Goal: Task Accomplishment & Management: Manage account settings

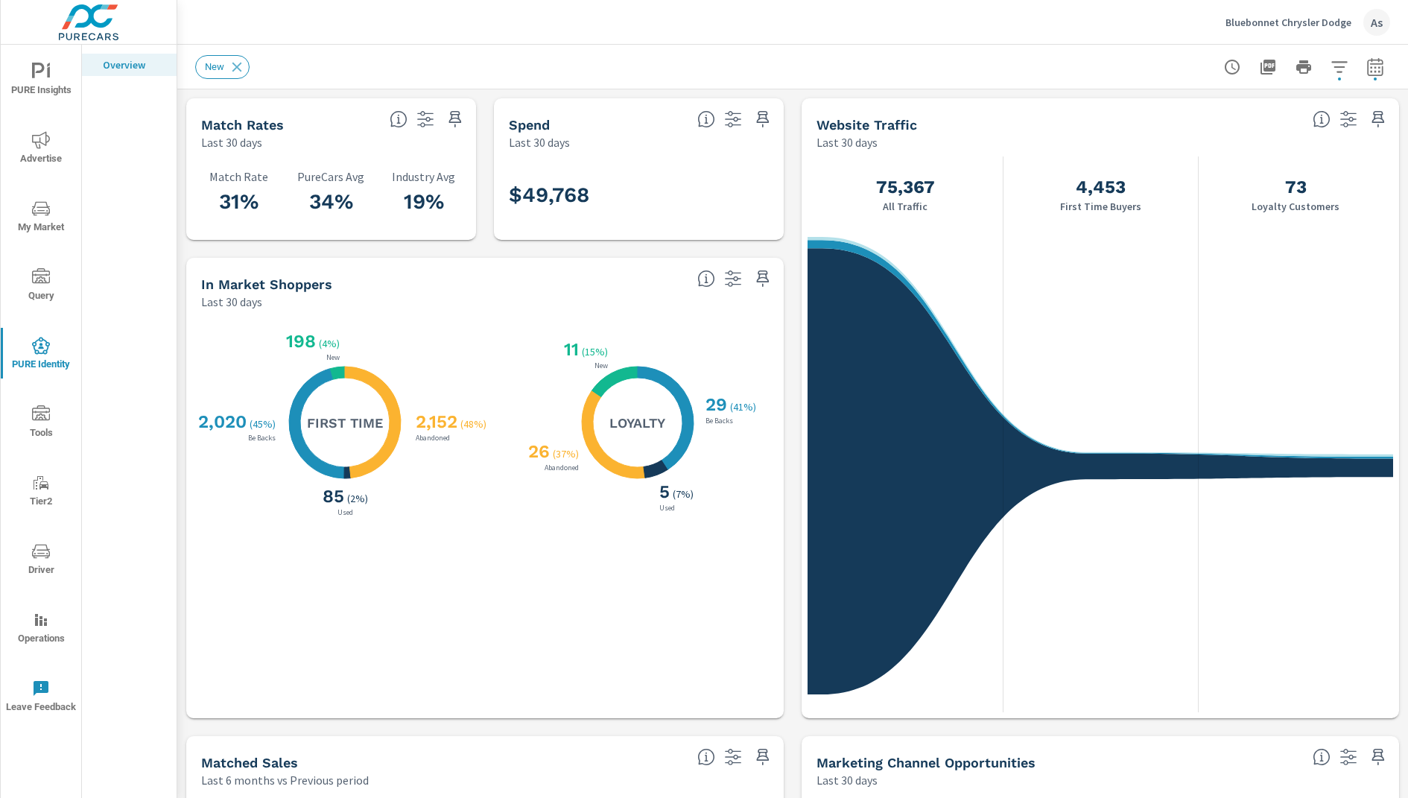
scroll to position [516, 0]
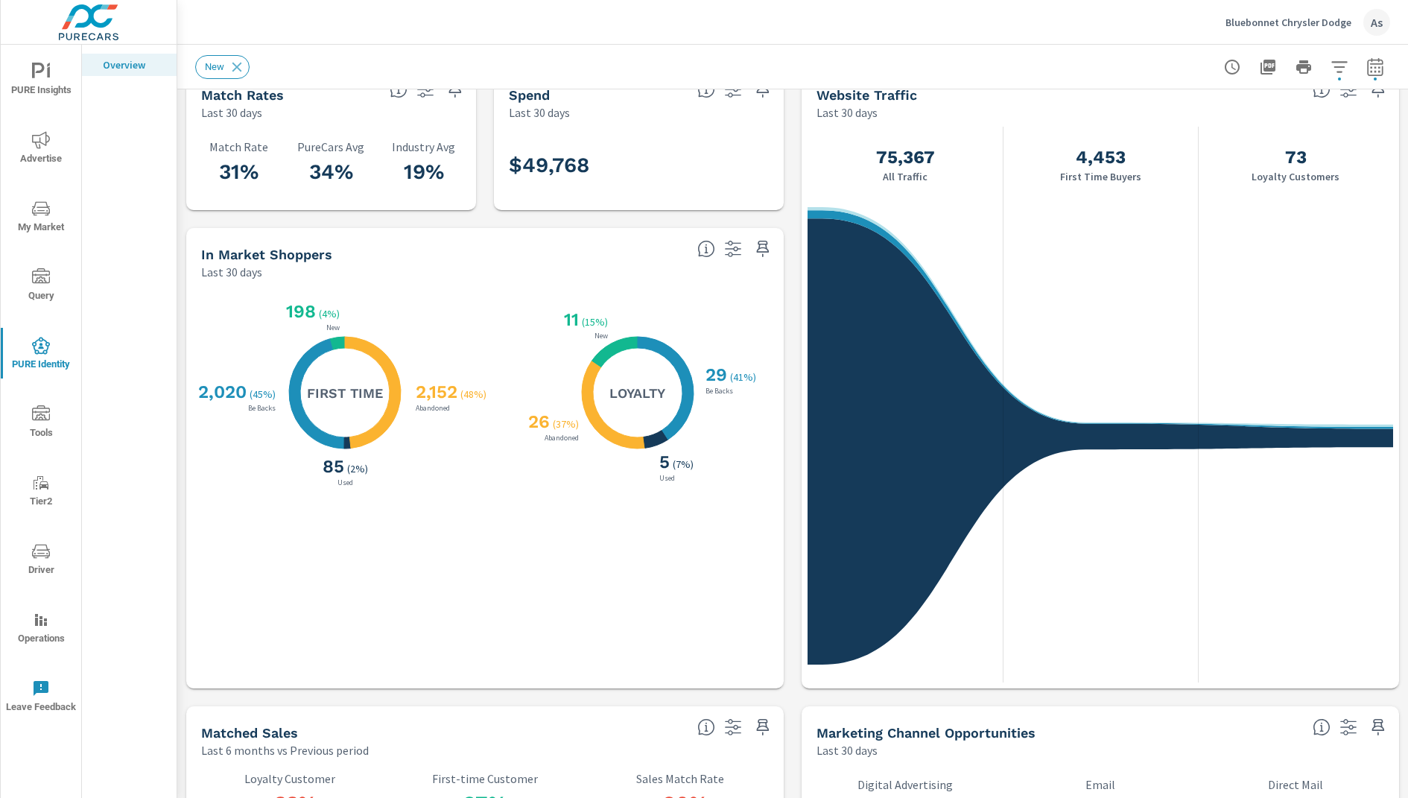
scroll to position [0, 0]
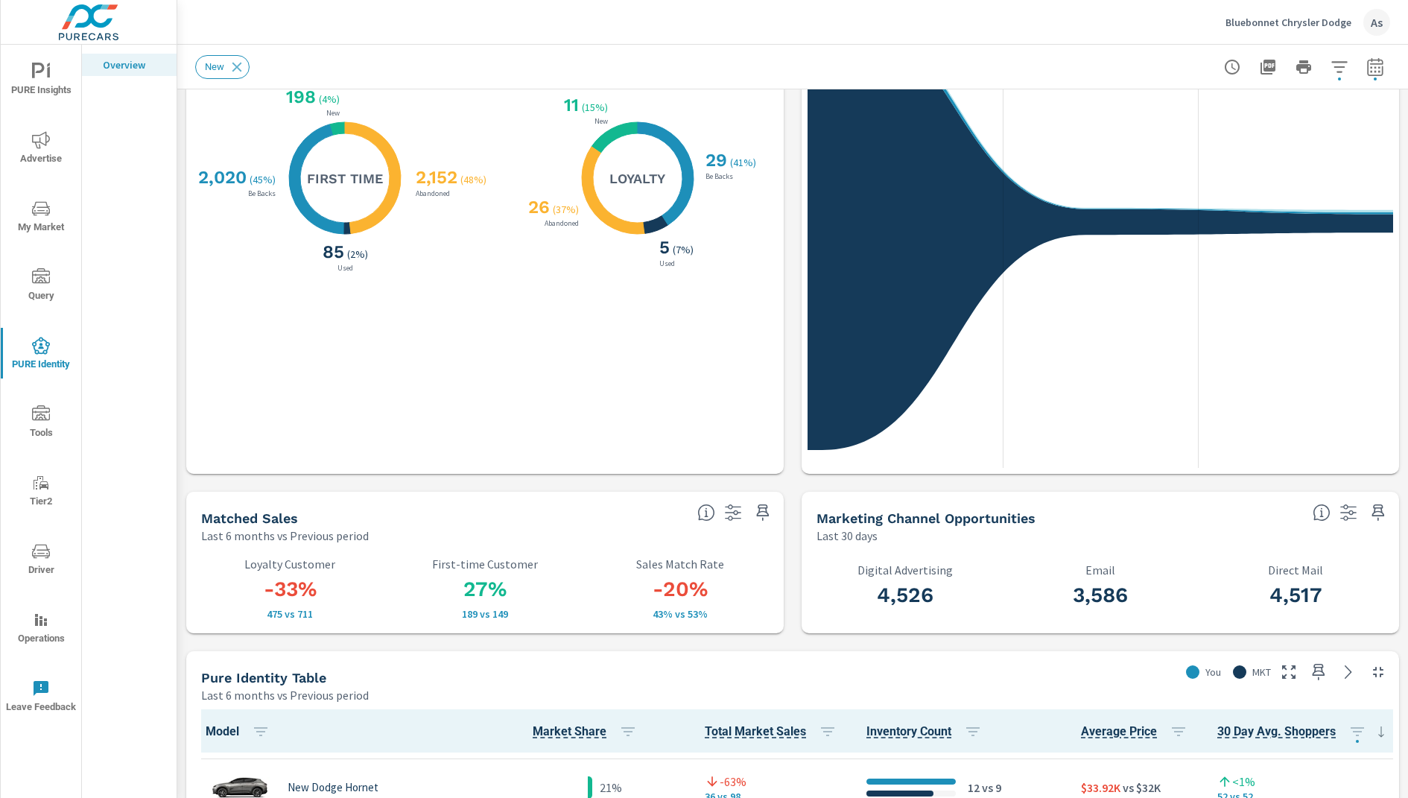
scroll to position [244, 0]
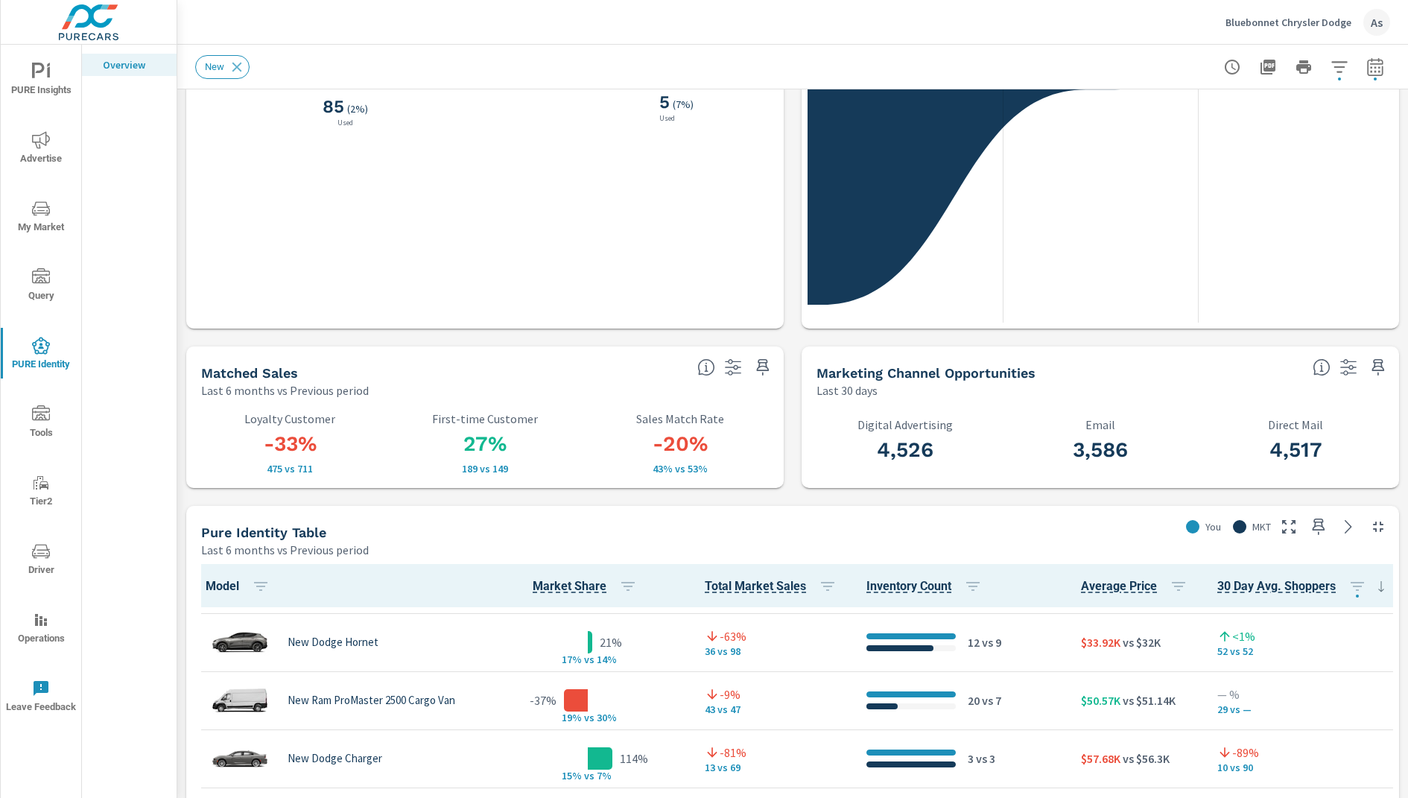
scroll to position [396, 0]
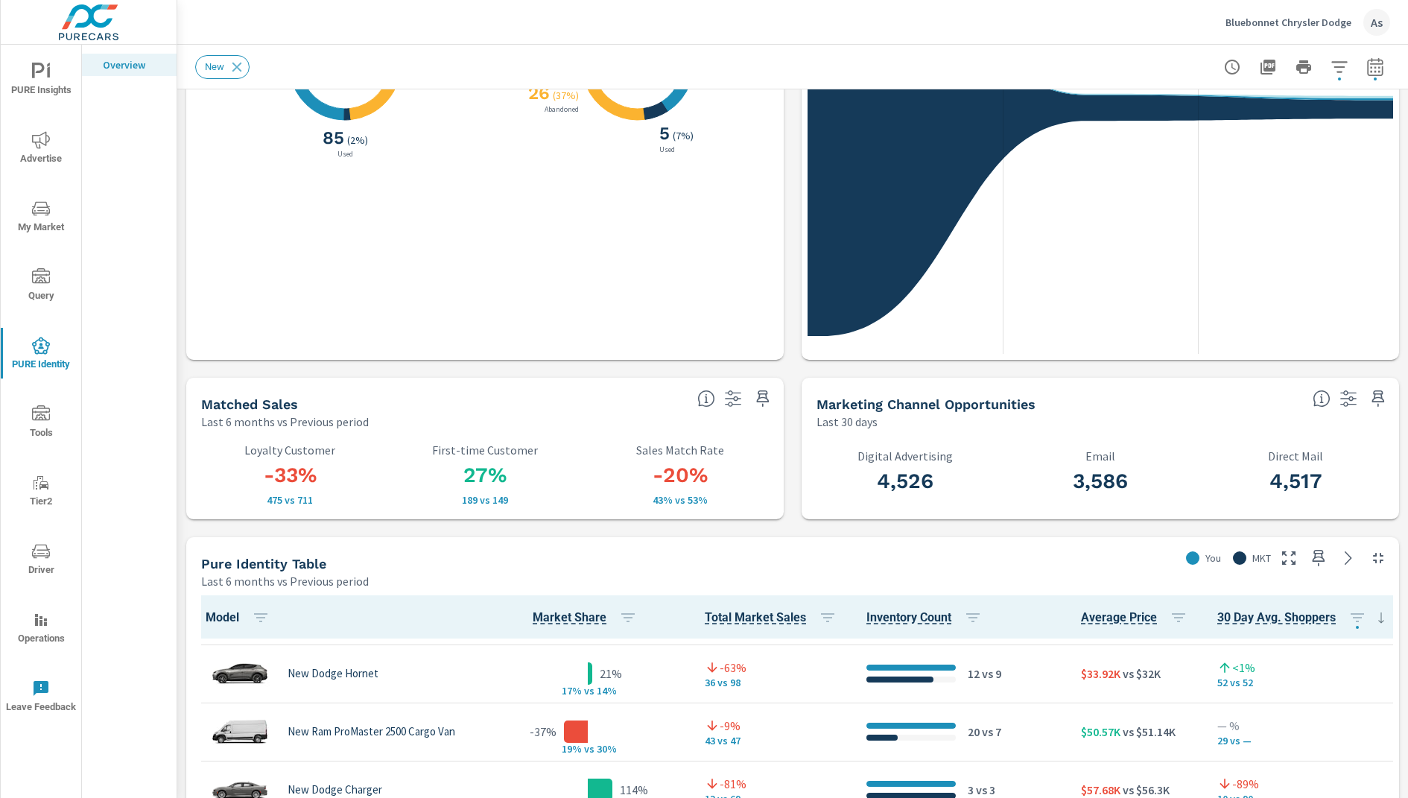
scroll to position [356, 0]
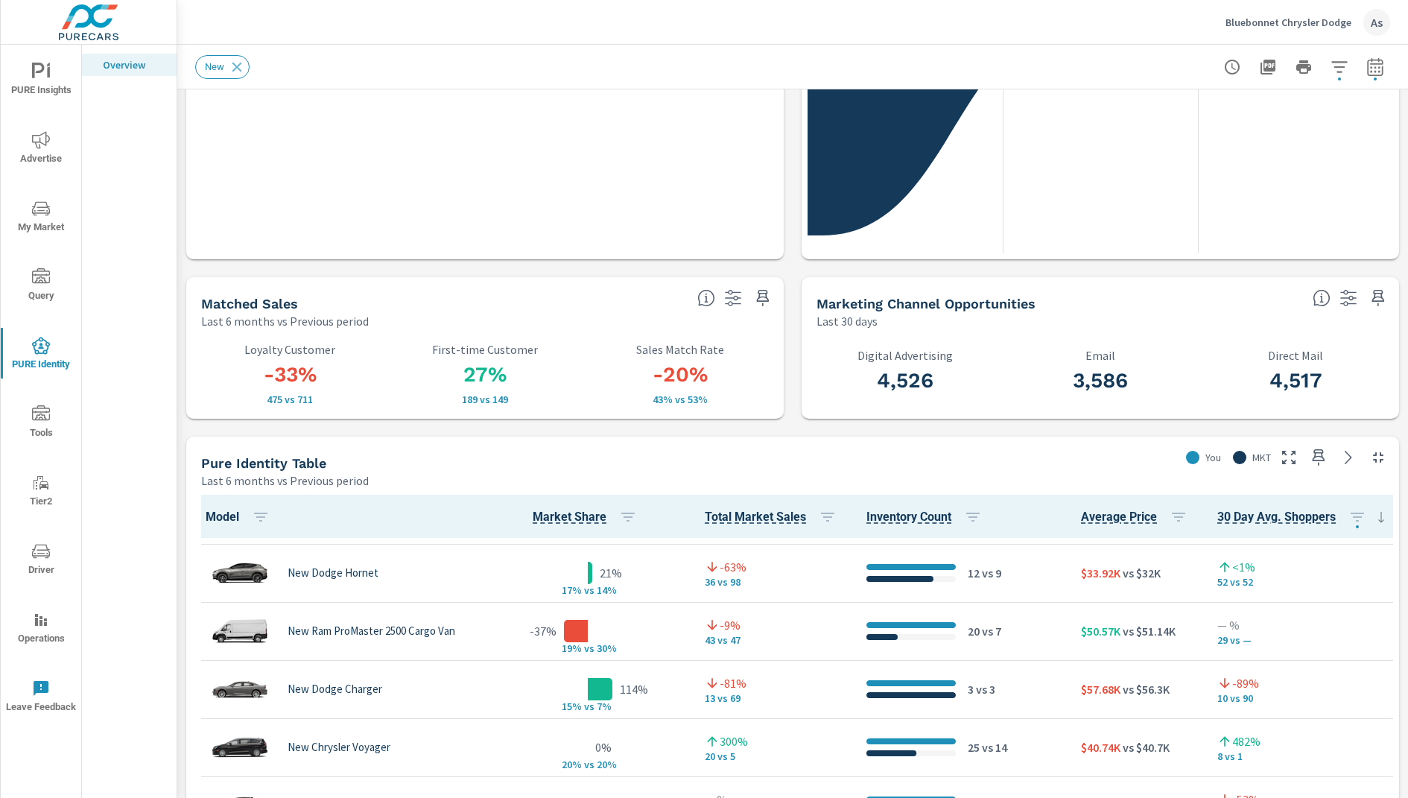
scroll to position [461, 0]
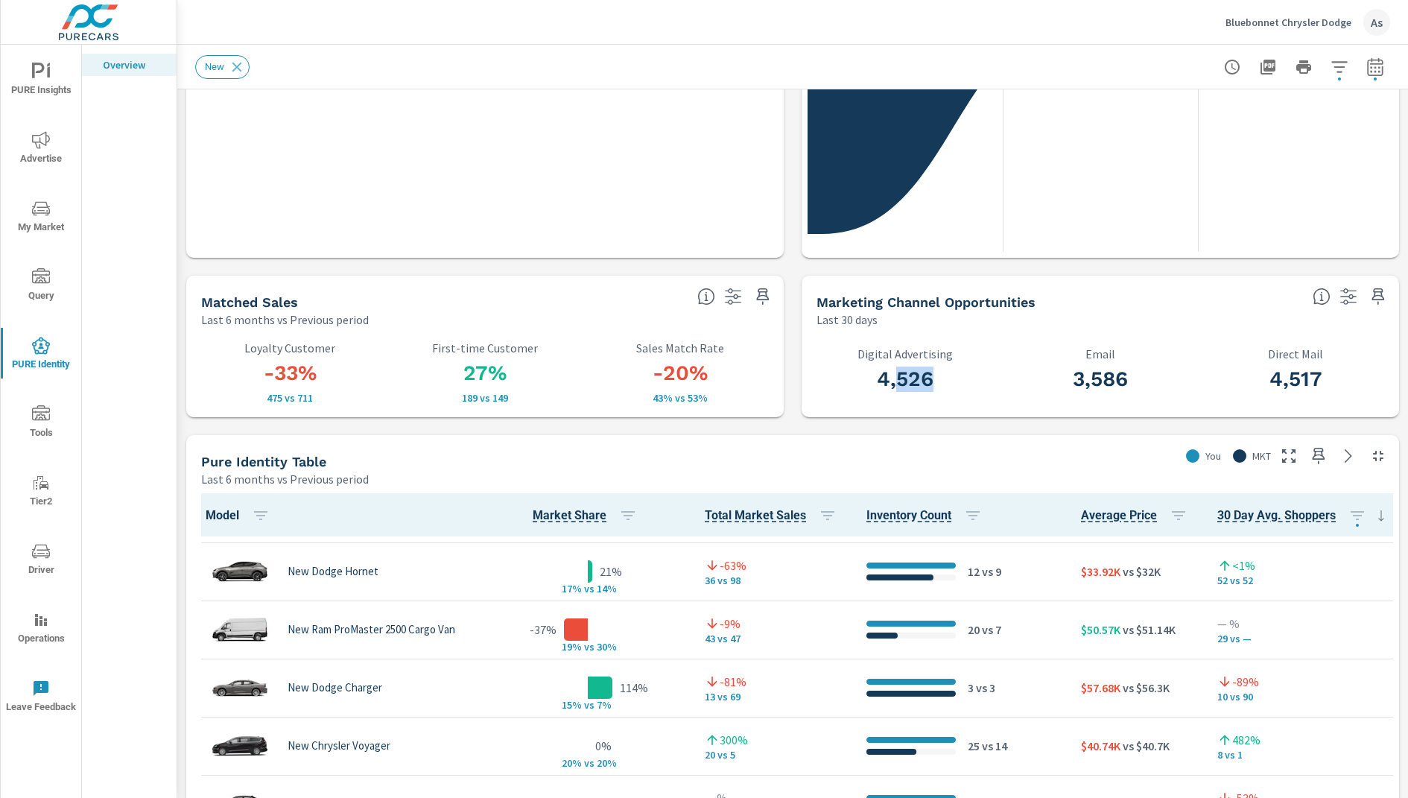
drag, startPoint x: 961, startPoint y: 385, endPoint x: 853, endPoint y: 373, distance: 108.7
click at [868, 378] on h3 "4,526" at bounding box center [905, 379] width 177 height 25
drag, startPoint x: 1141, startPoint y: 376, endPoint x: 1078, endPoint y: 376, distance: 62.6
click at [1082, 376] on h3 "3,586" at bounding box center [1100, 379] width 177 height 25
drag, startPoint x: 1332, startPoint y: 371, endPoint x: 1215, endPoint y: 371, distance: 117.0
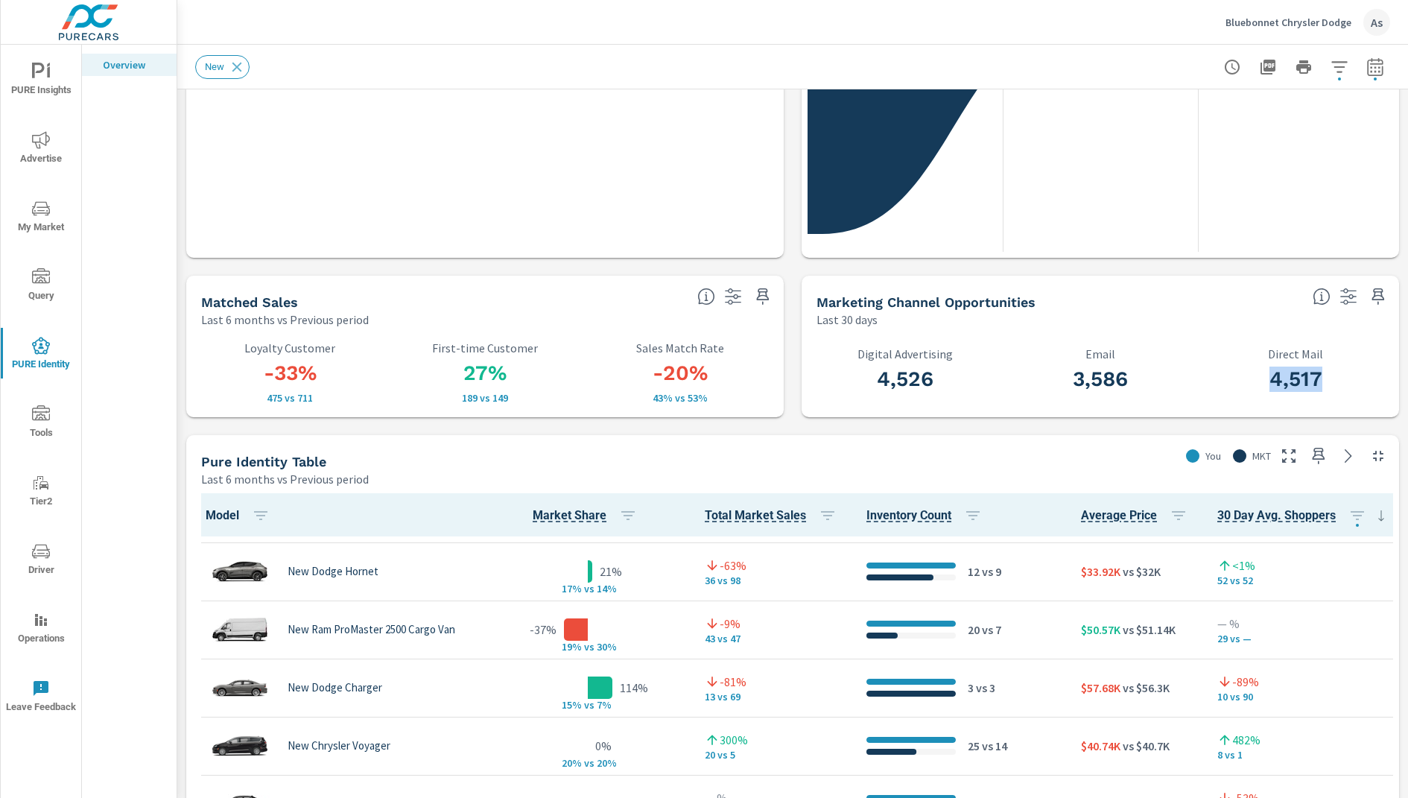
click at [1224, 371] on h3 "4,517" at bounding box center [1295, 379] width 177 height 25
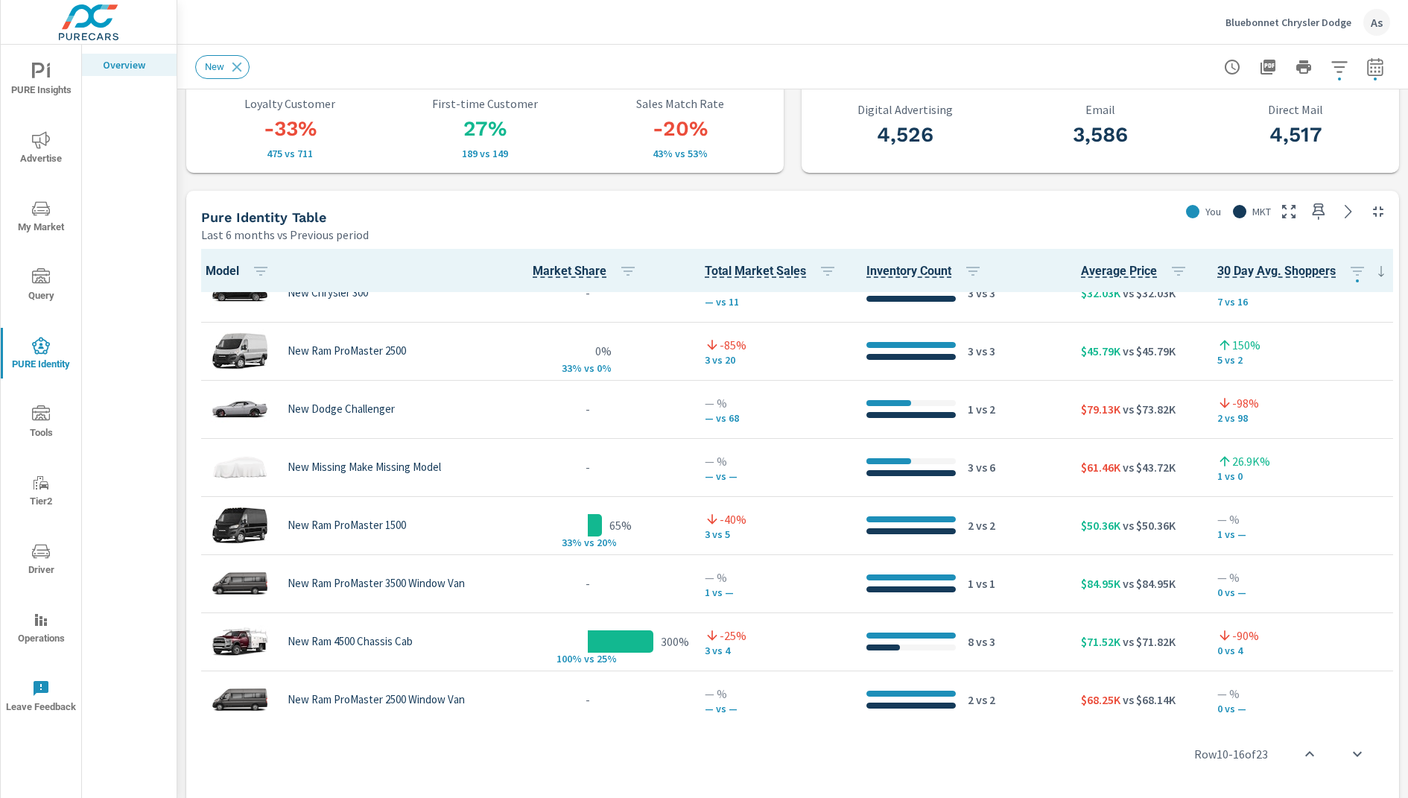
scroll to position [906, 0]
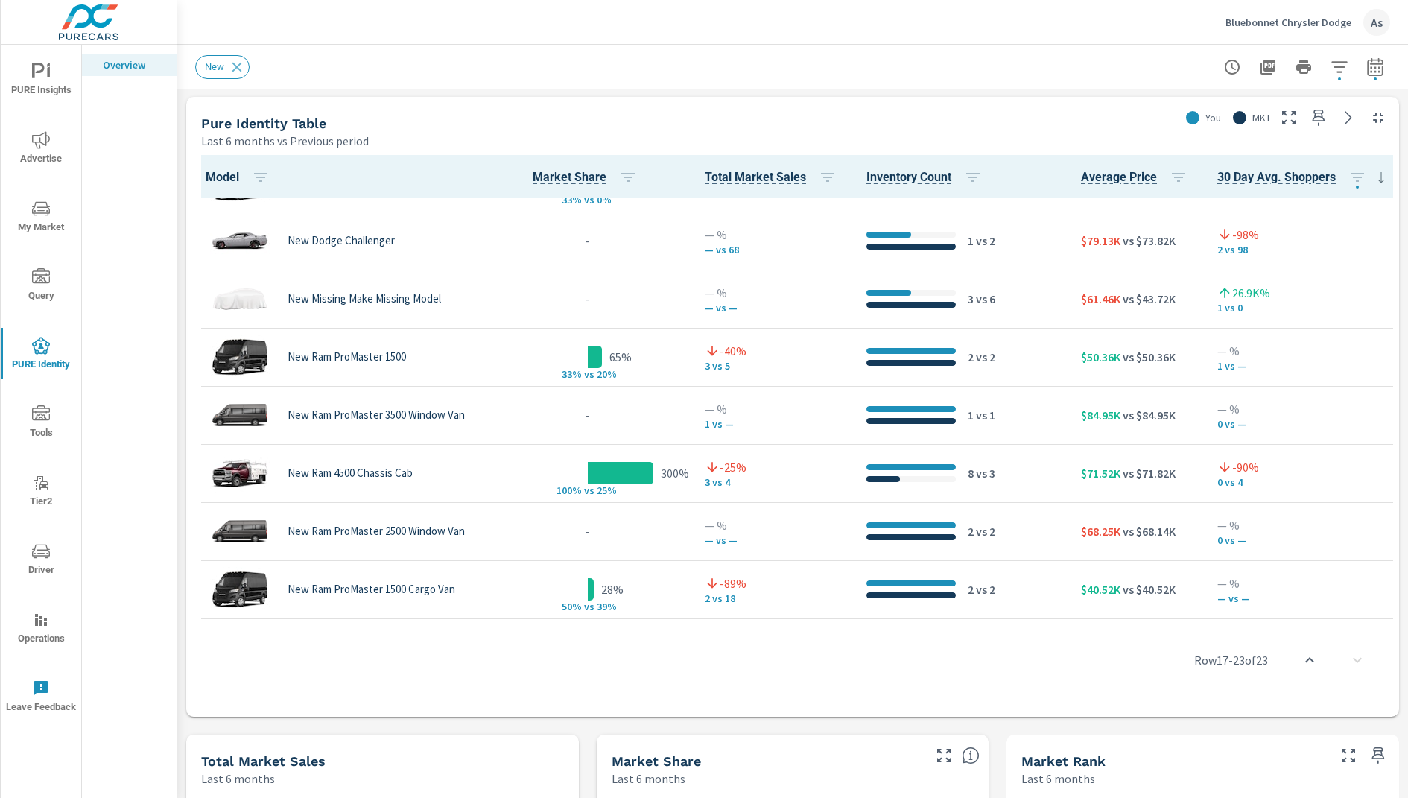
scroll to position [857, 0]
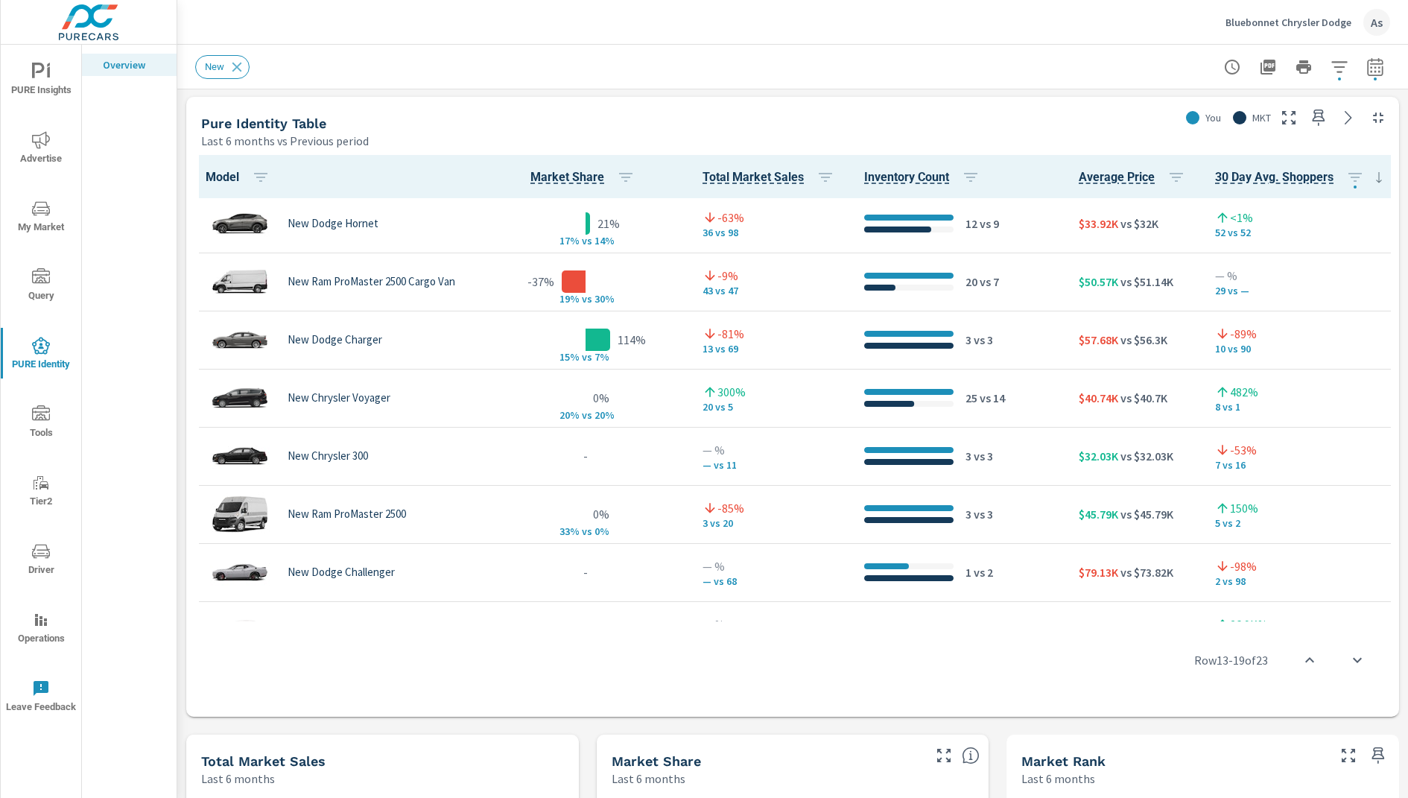
scroll to position [526, 5]
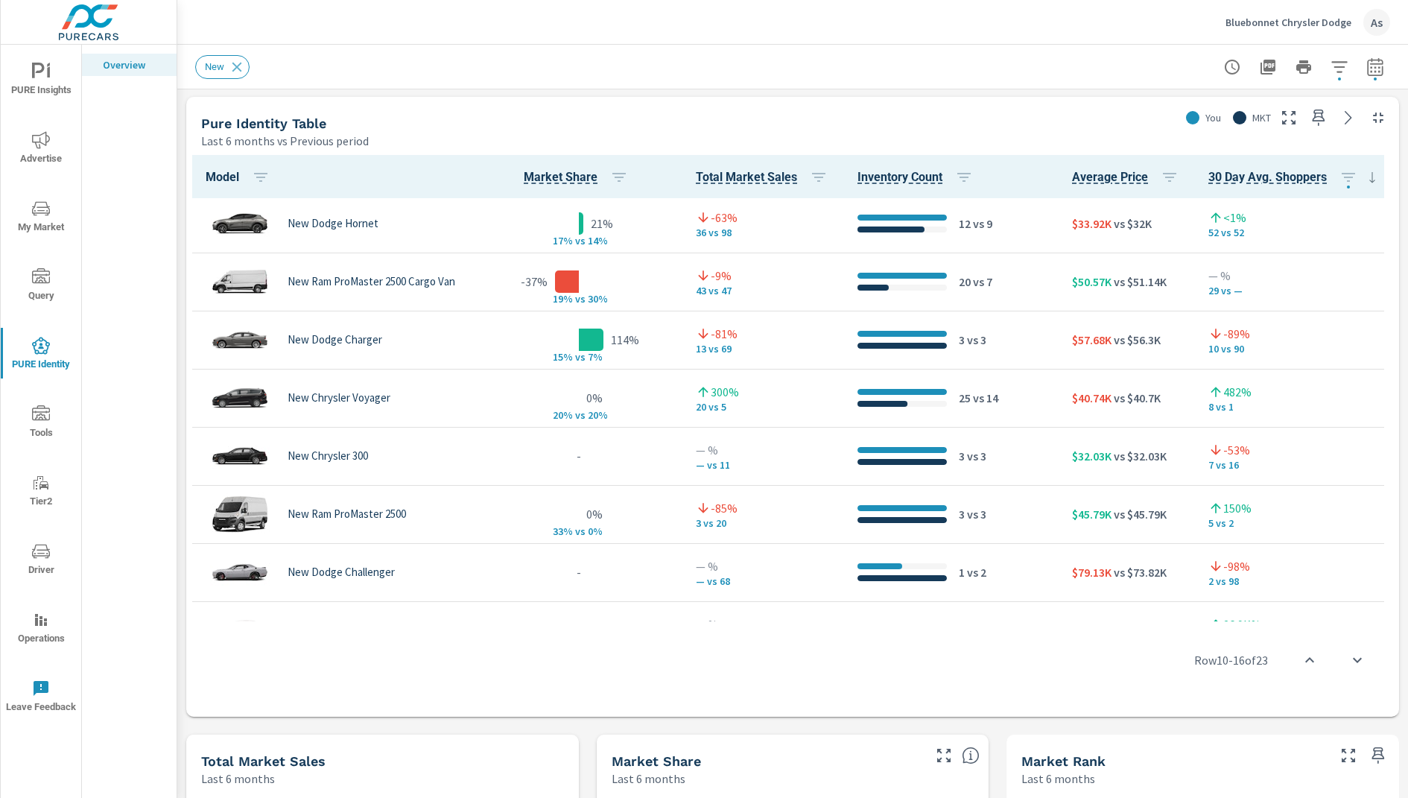
scroll to position [526, 0]
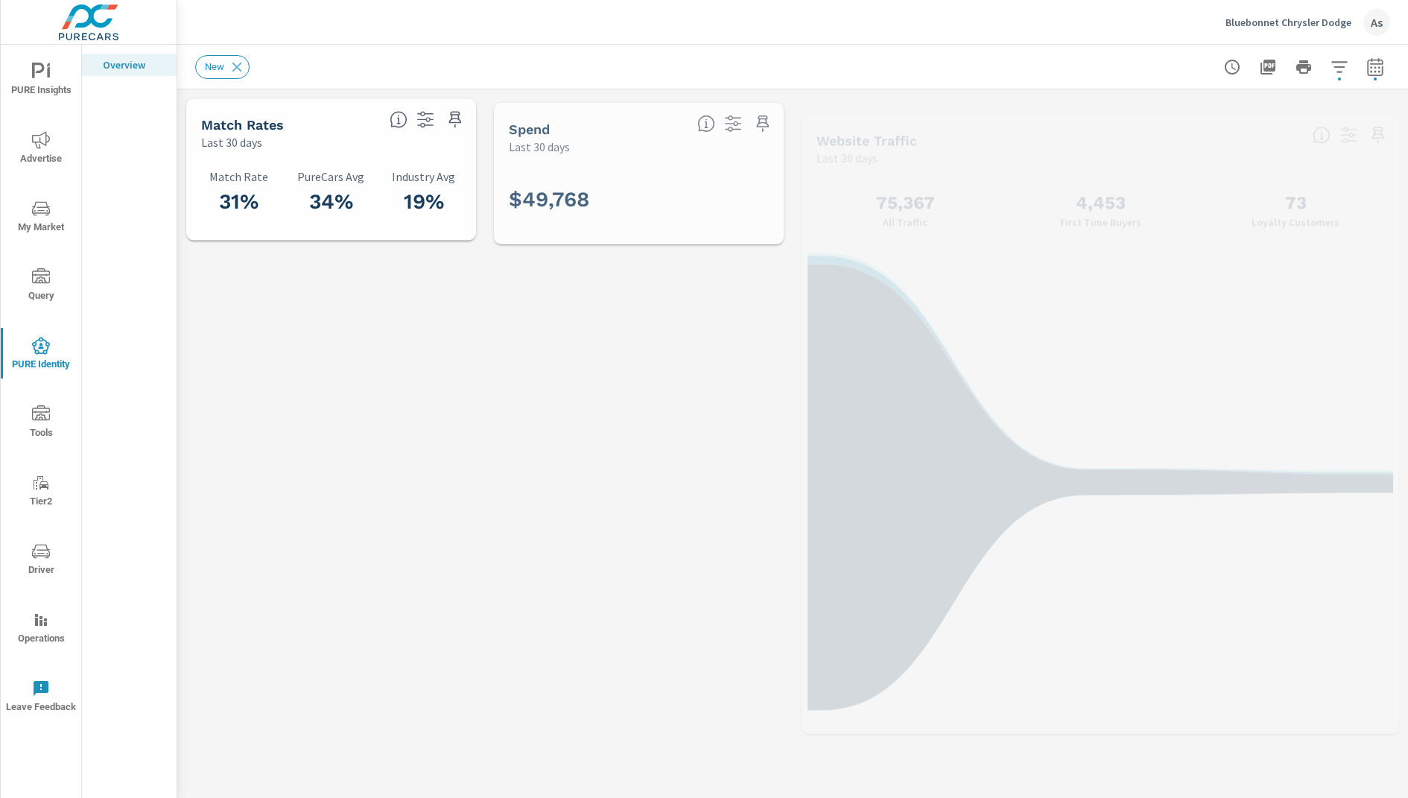
scroll to position [516, 0]
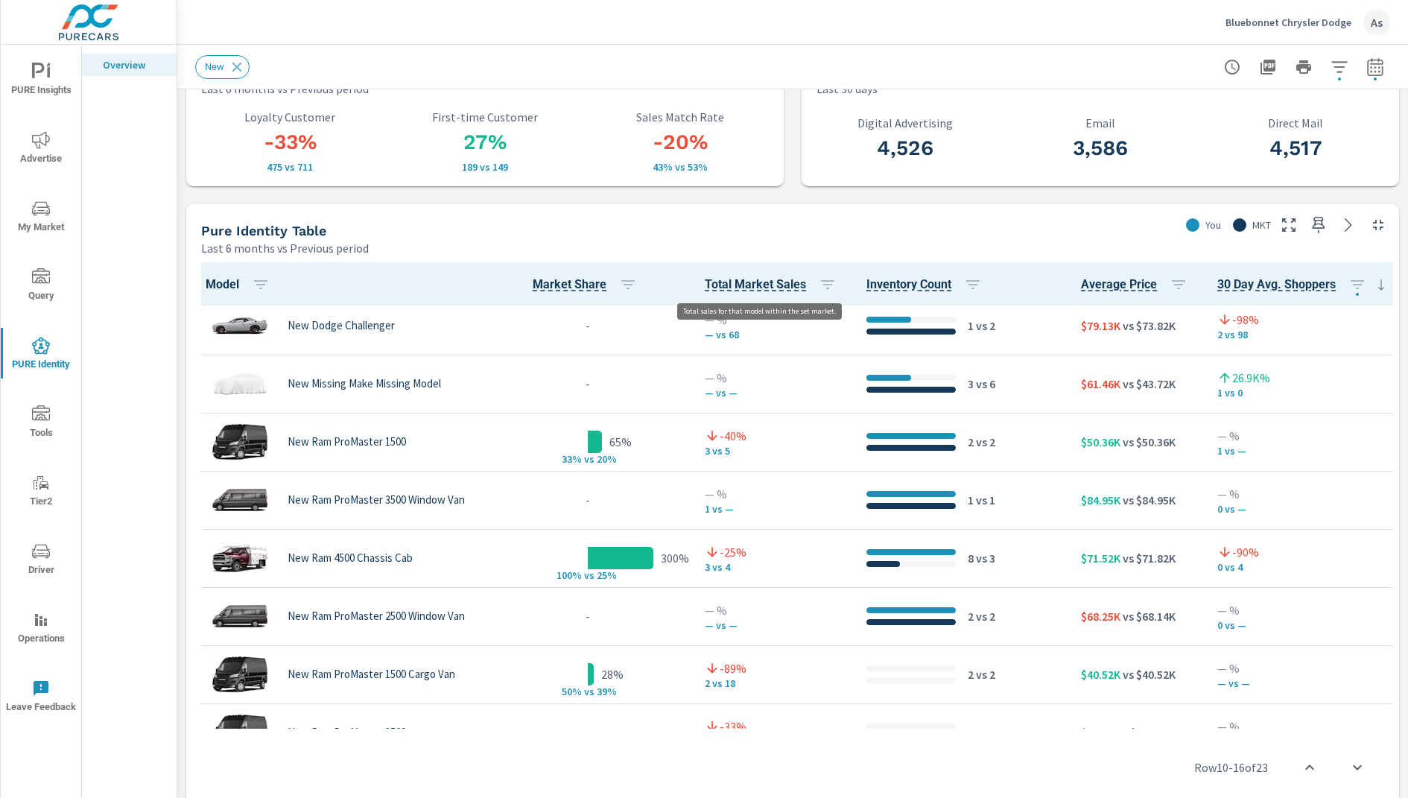
scroll to position [906, 0]
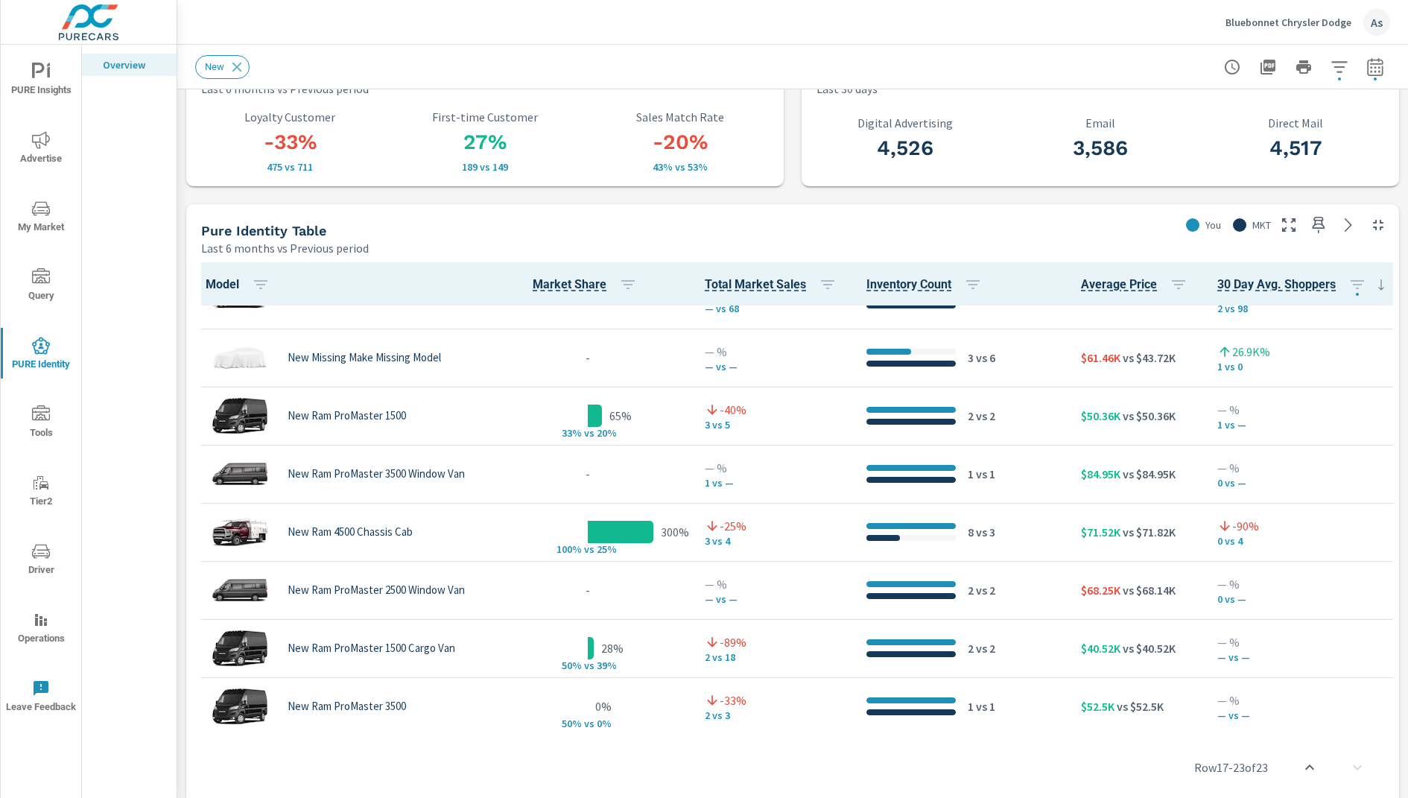
click at [797, 142] on div "Match Rates Last 30 days 31% Match Rate 34% PureCars Avg 19% Industry Avg Spend…" at bounding box center [792, 753] width 1231 height 2711
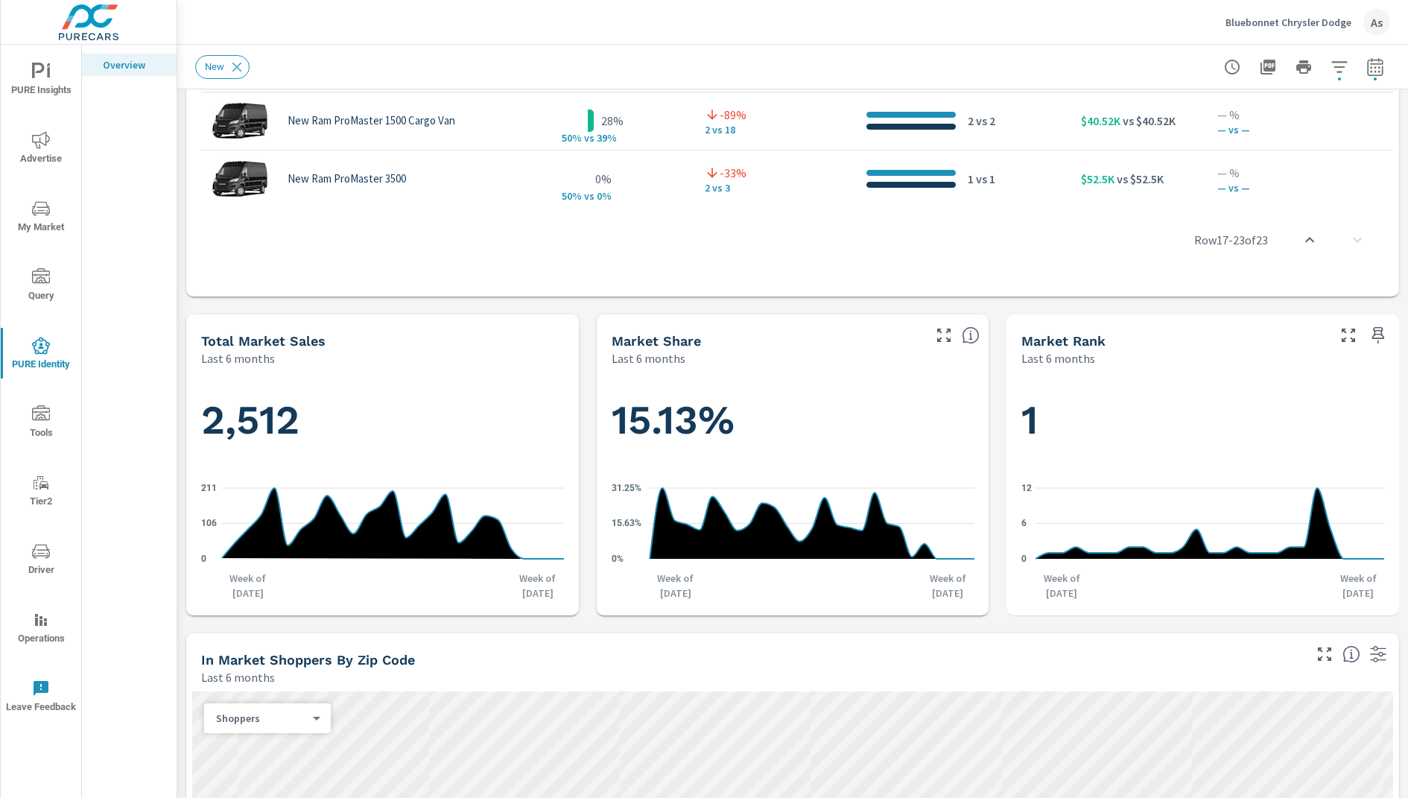
scroll to position [1243, 0]
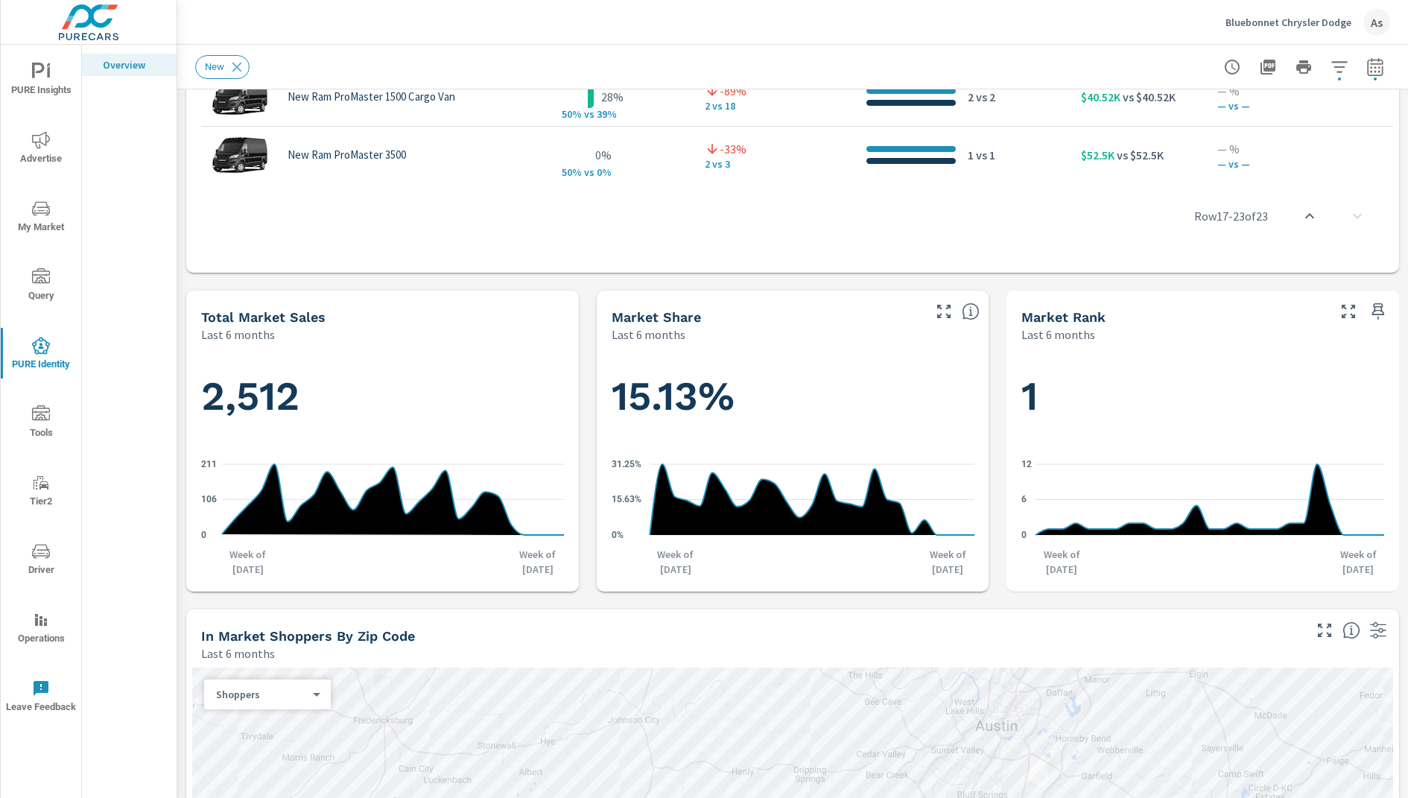
click at [1003, 376] on div "Match Rates Last 30 days 31% Match Rate 34% PureCars Avg 19% Industry Avg Spend…" at bounding box center [792, 201] width 1231 height 2711
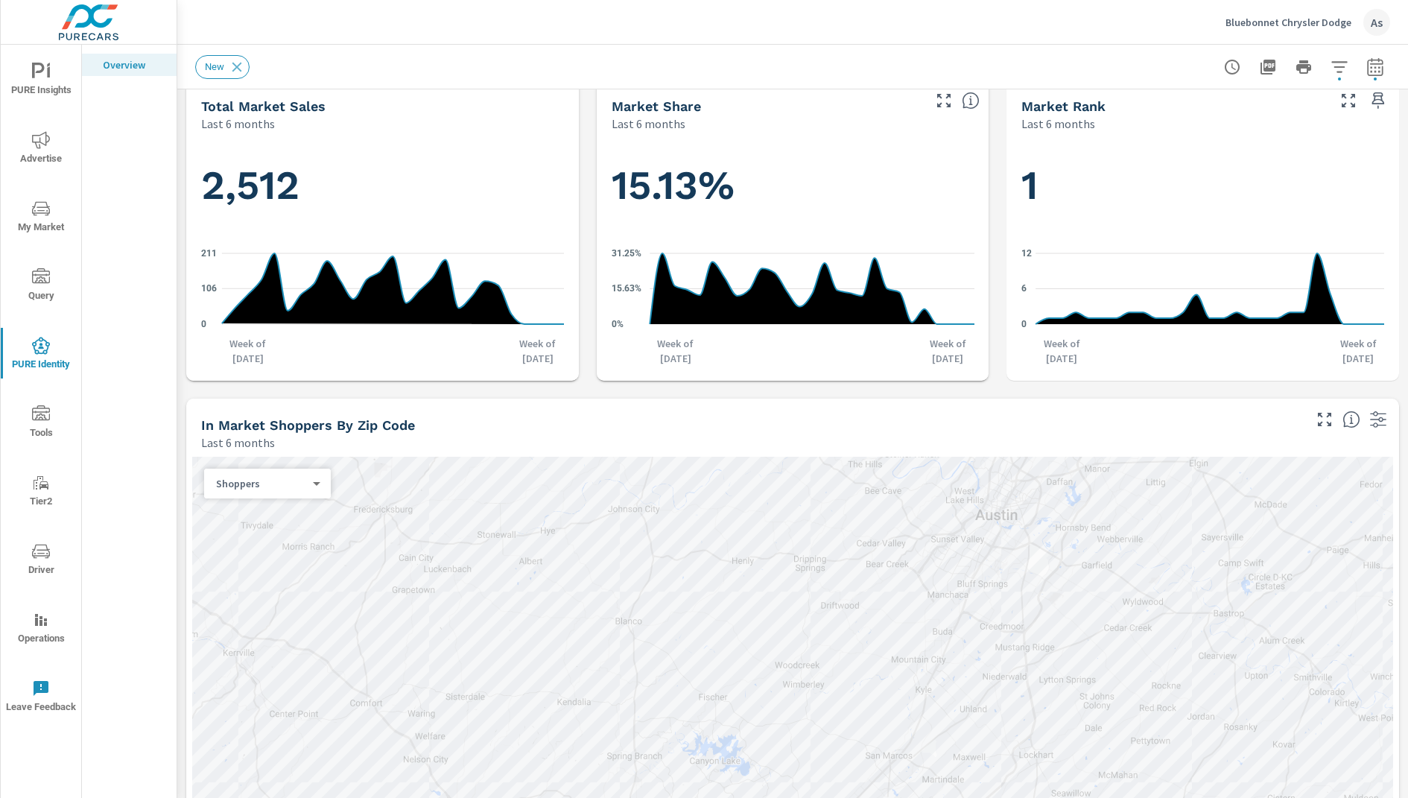
scroll to position [1458, 0]
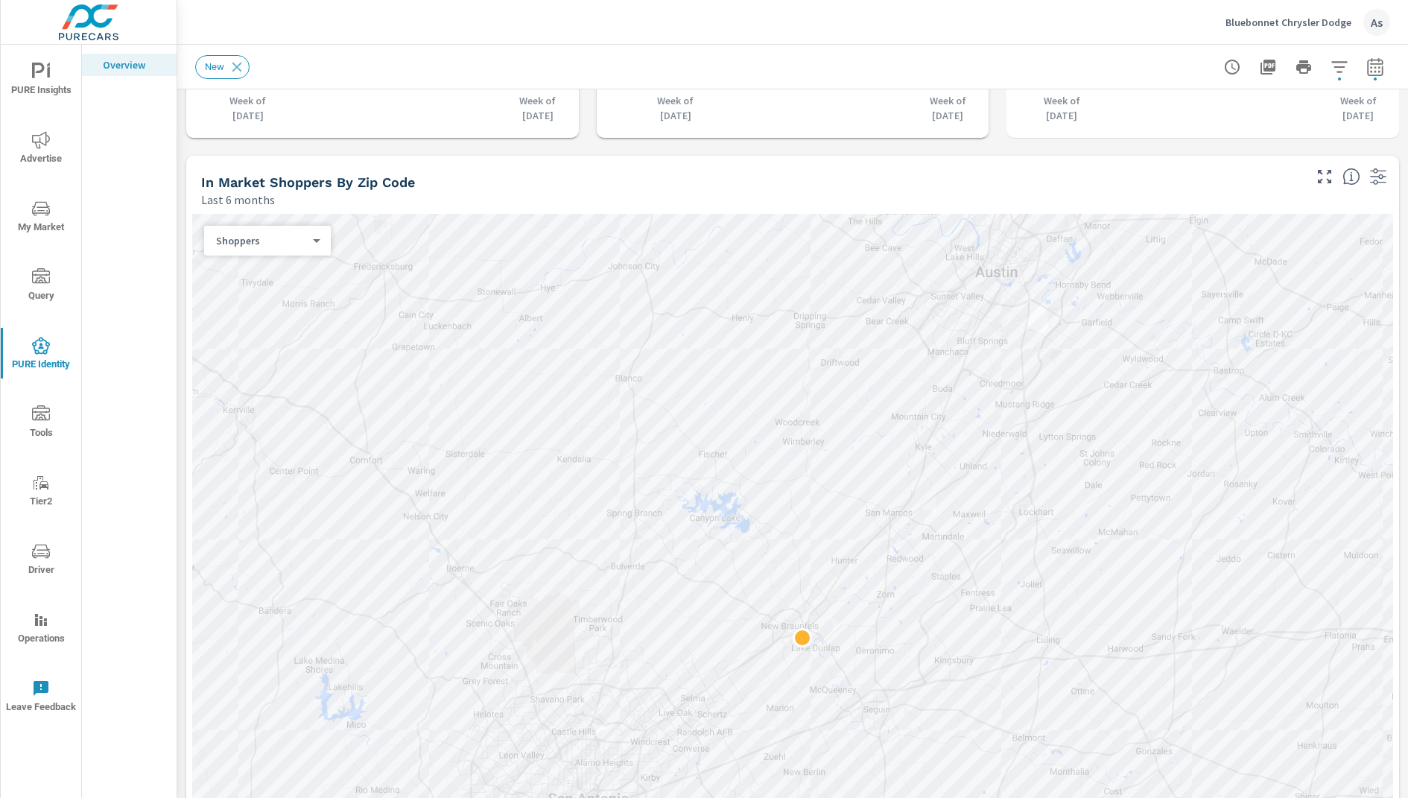
scroll to position [1719, 0]
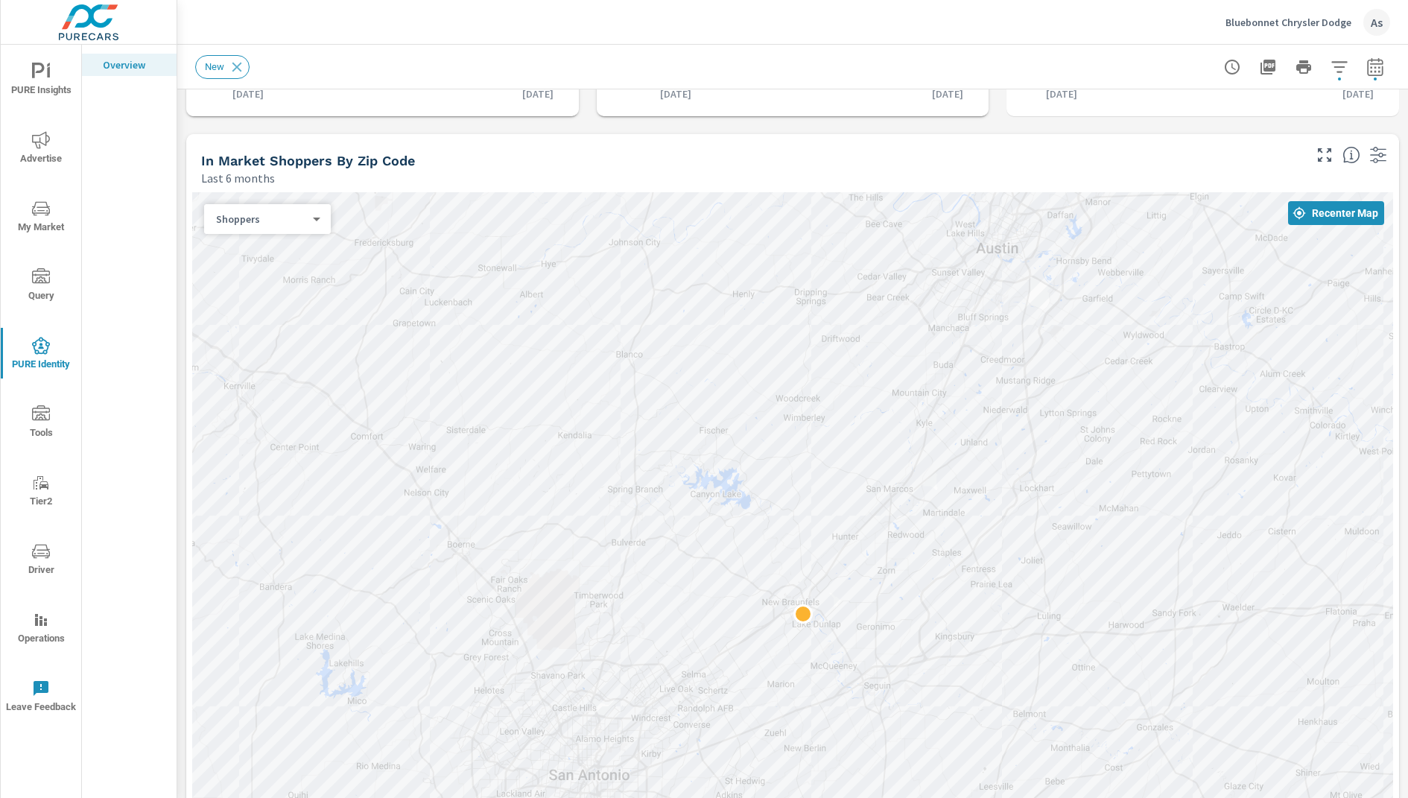
click at [878, 171] on div "Last 6 months" at bounding box center [751, 178] width 1100 height 18
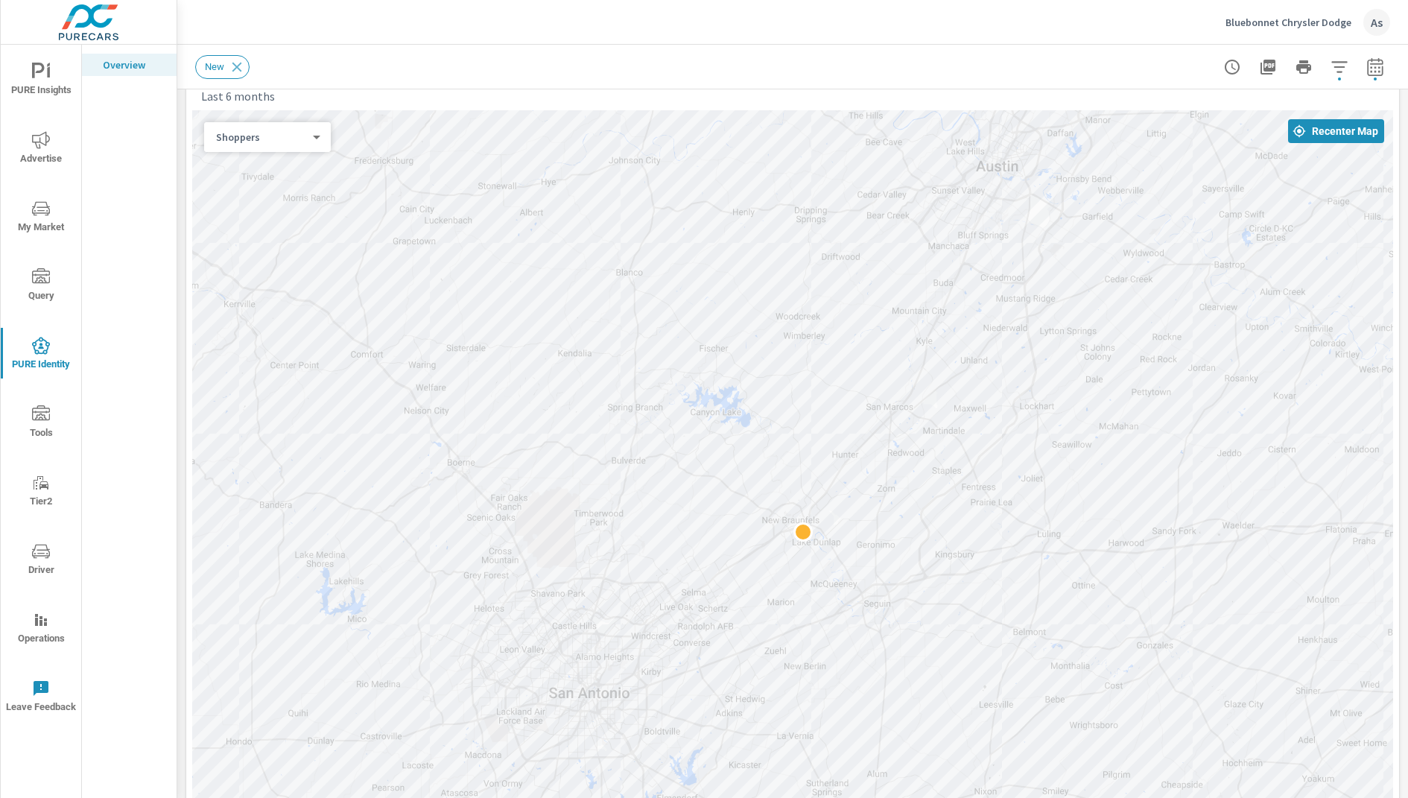
scroll to position [1807, 0]
click at [850, 51] on div "New" at bounding box center [792, 67] width 1195 height 44
click at [847, 51] on div "New" at bounding box center [792, 67] width 1195 height 44
click at [1283, 19] on p "Bluebonnet Chrysler Dodge" at bounding box center [1289, 22] width 126 height 13
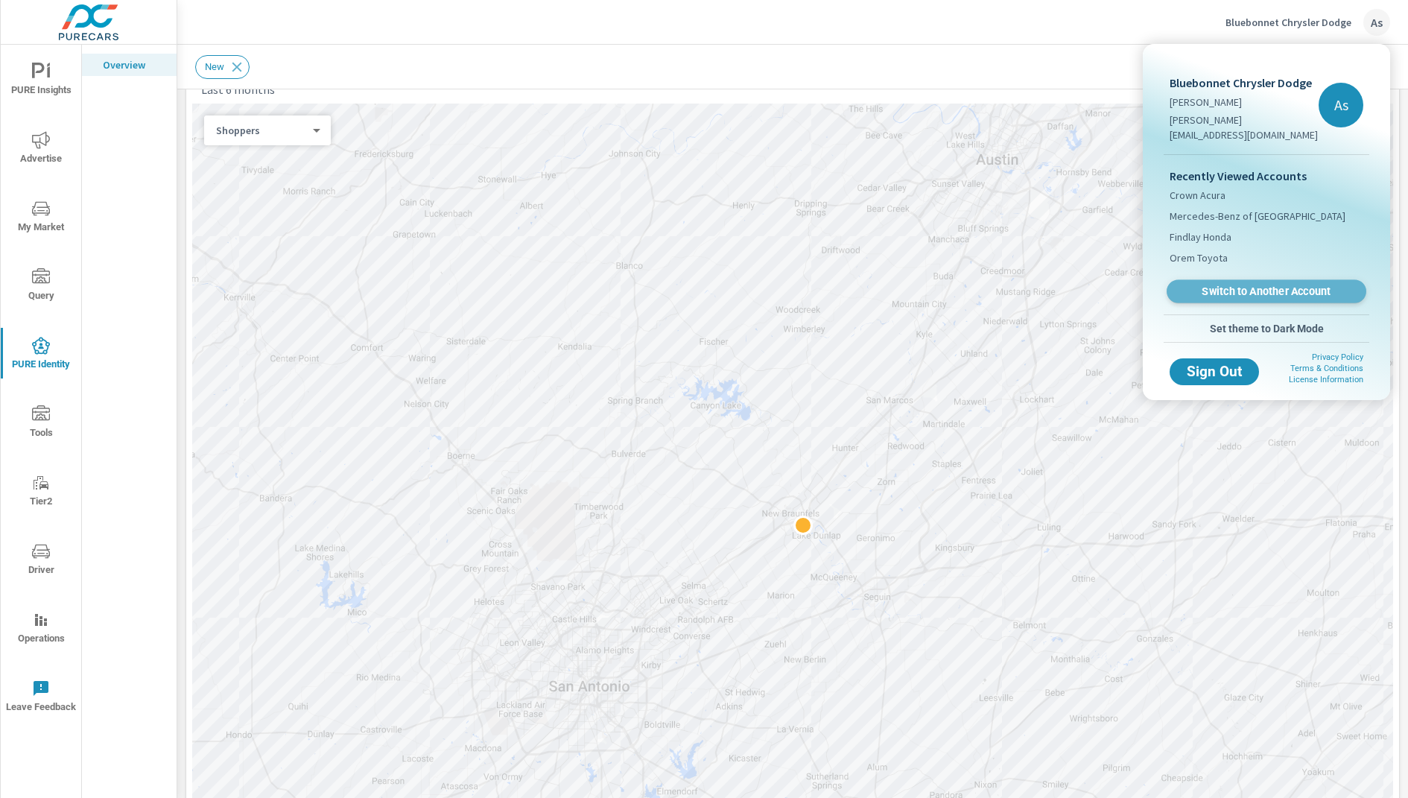
click at [1265, 285] on span "Switch to Another Account" at bounding box center [1266, 292] width 183 height 14
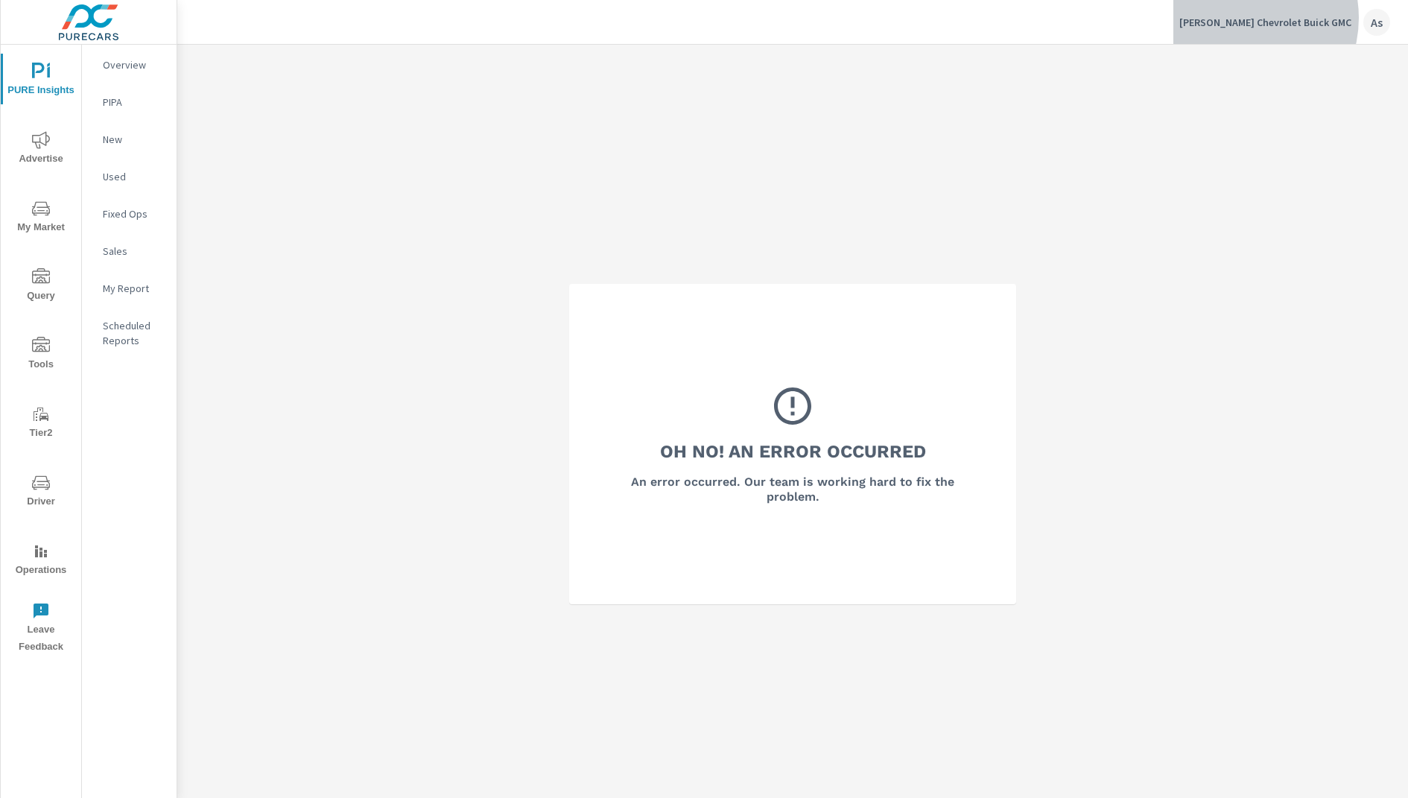
click at [1278, 18] on p "[PERSON_NAME] Chevrolet Buick GMC" at bounding box center [1266, 22] width 172 height 13
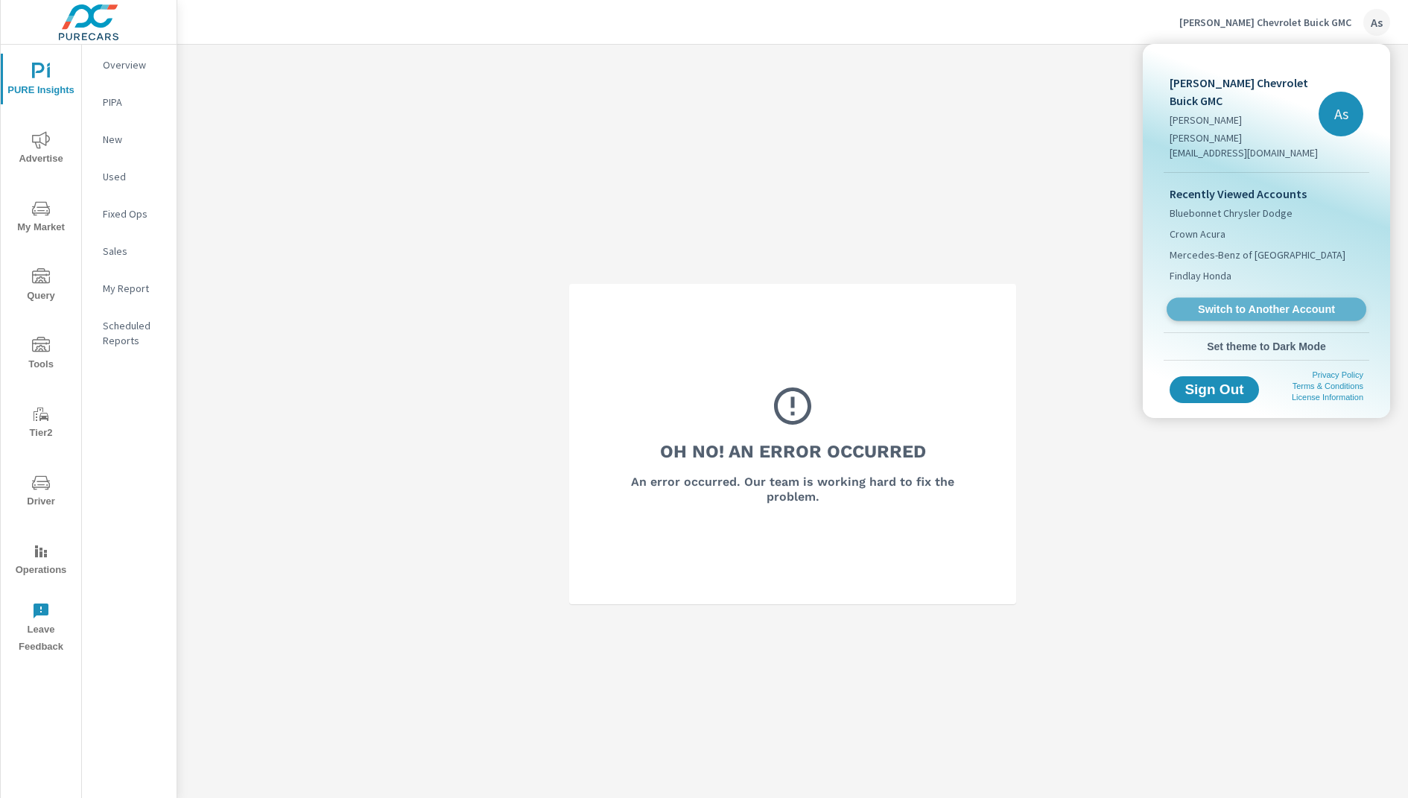
click at [1232, 303] on span "Switch to Another Account" at bounding box center [1266, 310] width 183 height 14
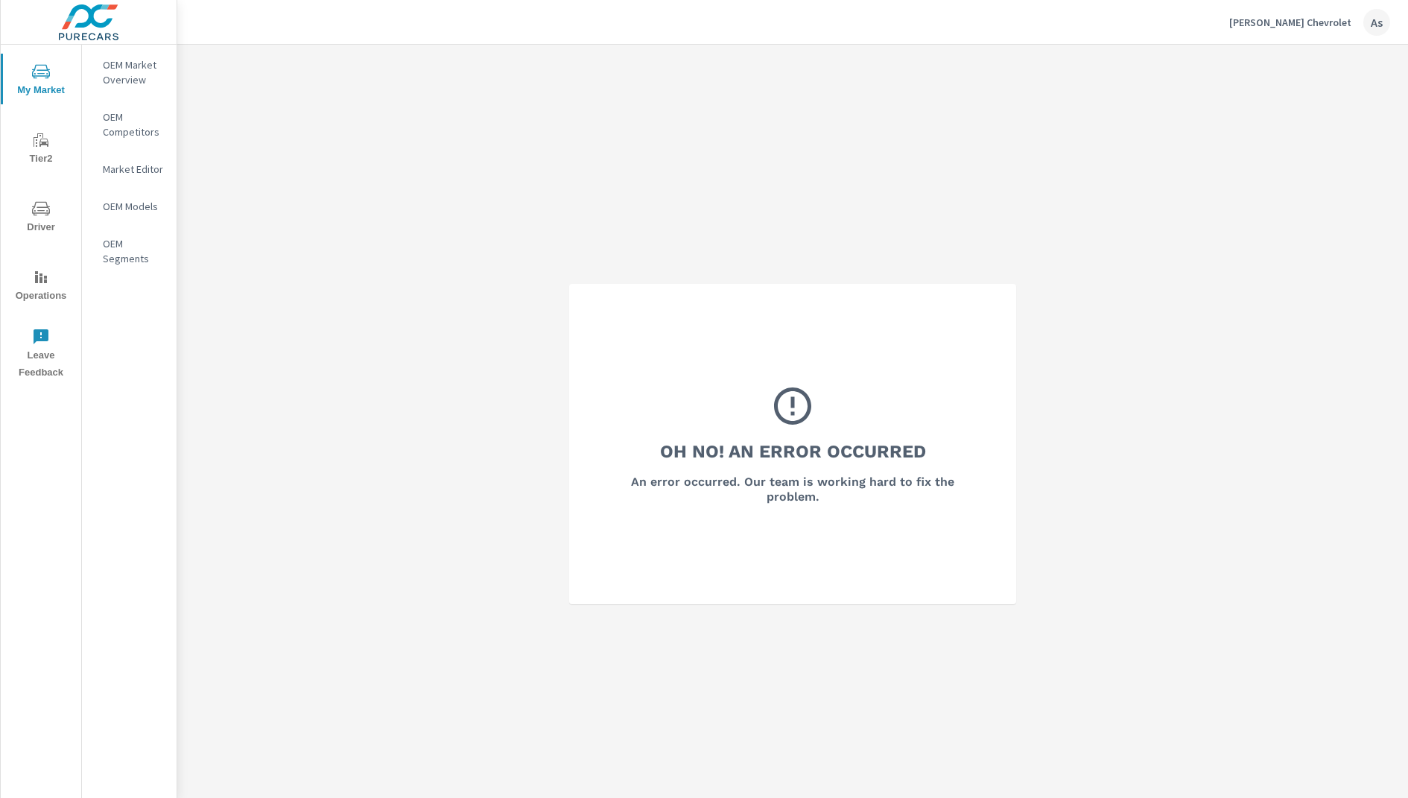
click at [1306, 28] on p "Bennett Chevrolet" at bounding box center [1291, 22] width 122 height 13
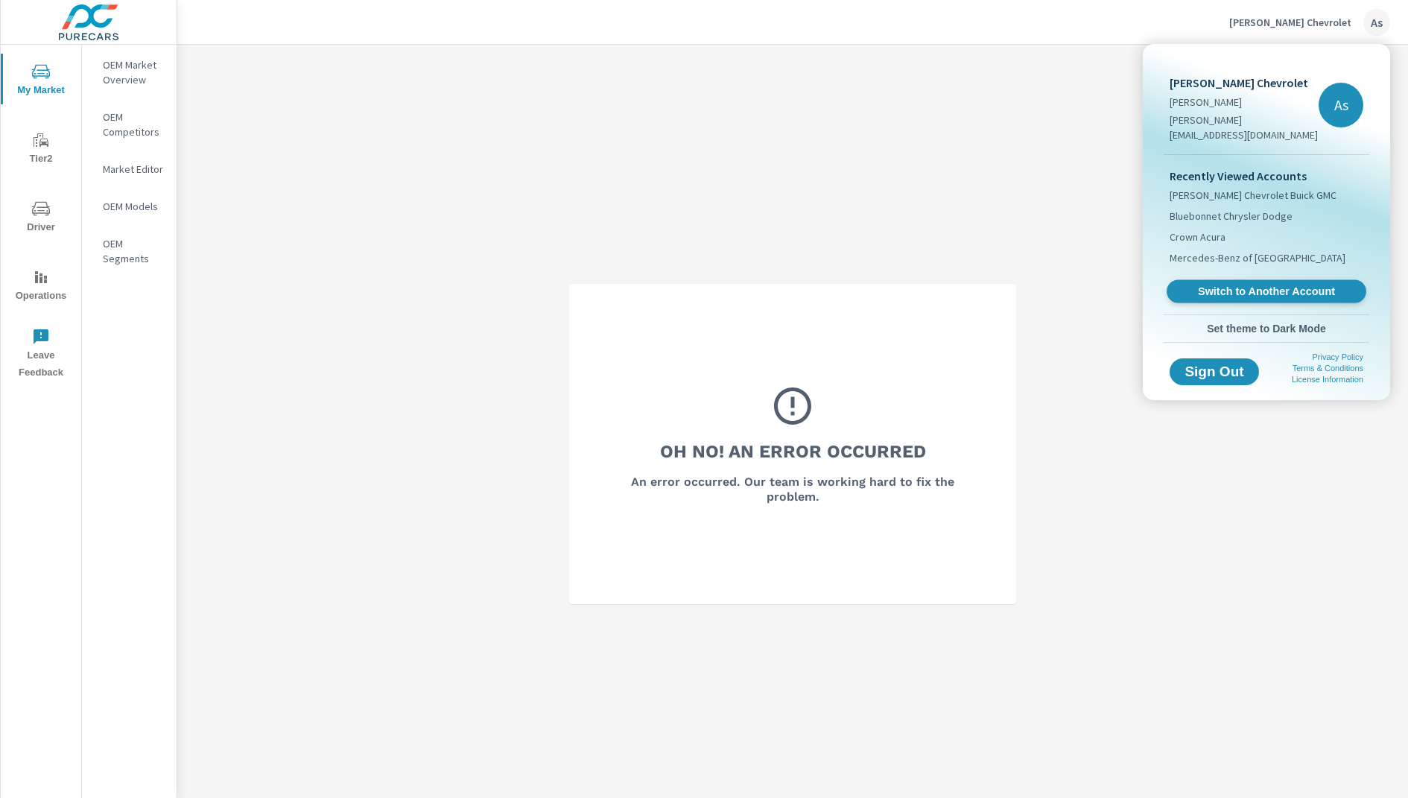
click at [1252, 285] on span "Switch to Another Account" at bounding box center [1266, 292] width 183 height 14
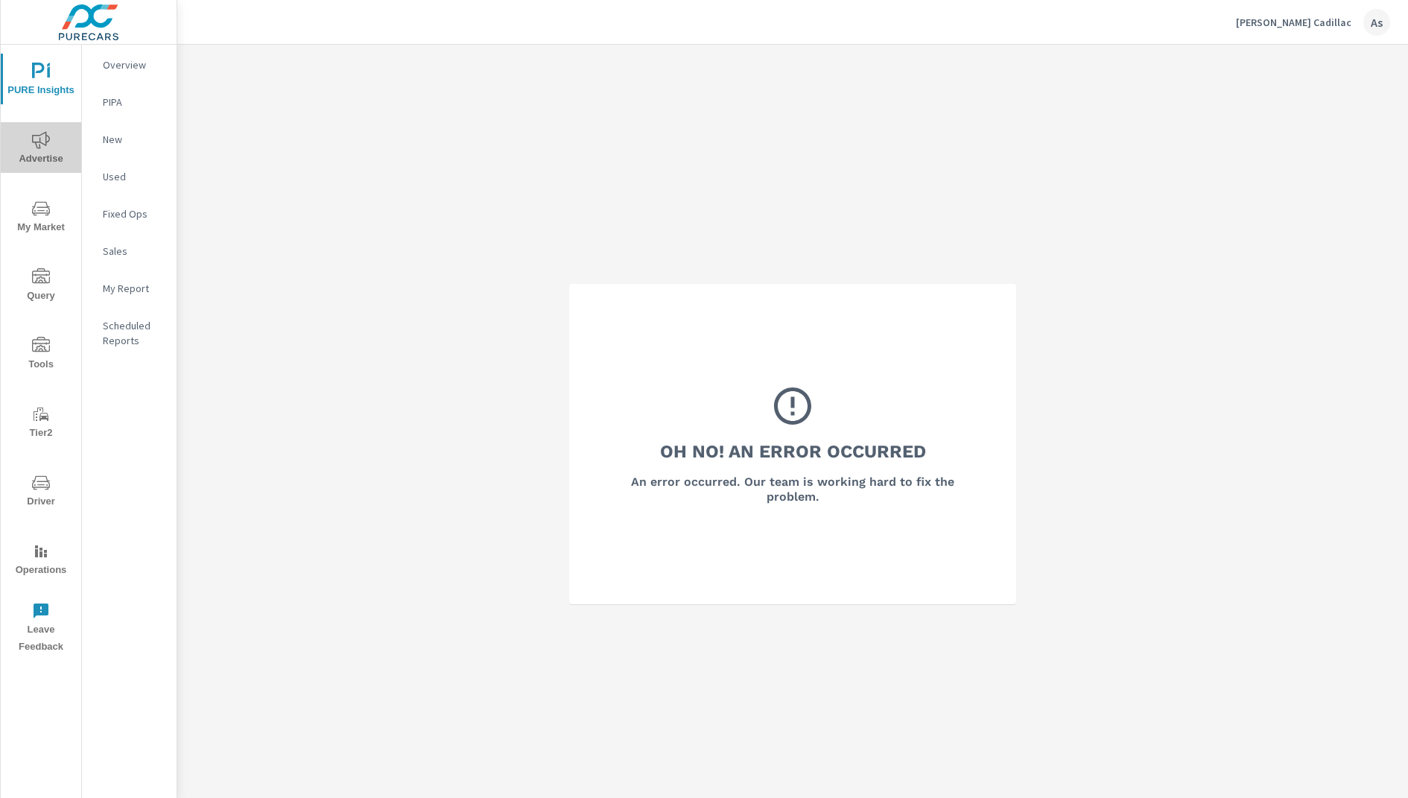
click at [54, 139] on span "Advertise" at bounding box center [41, 149] width 72 height 37
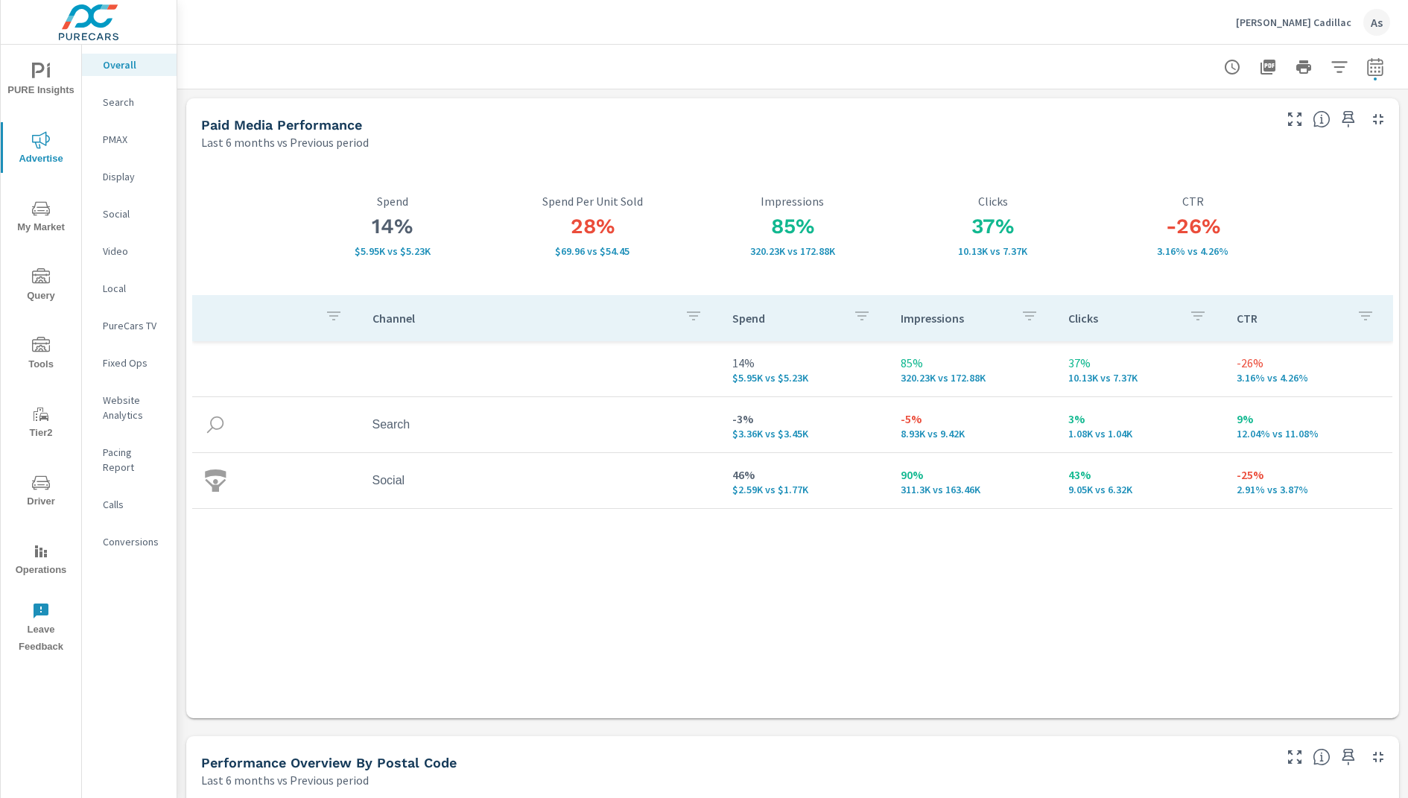
click at [833, 87] on div at bounding box center [792, 67] width 1195 height 44
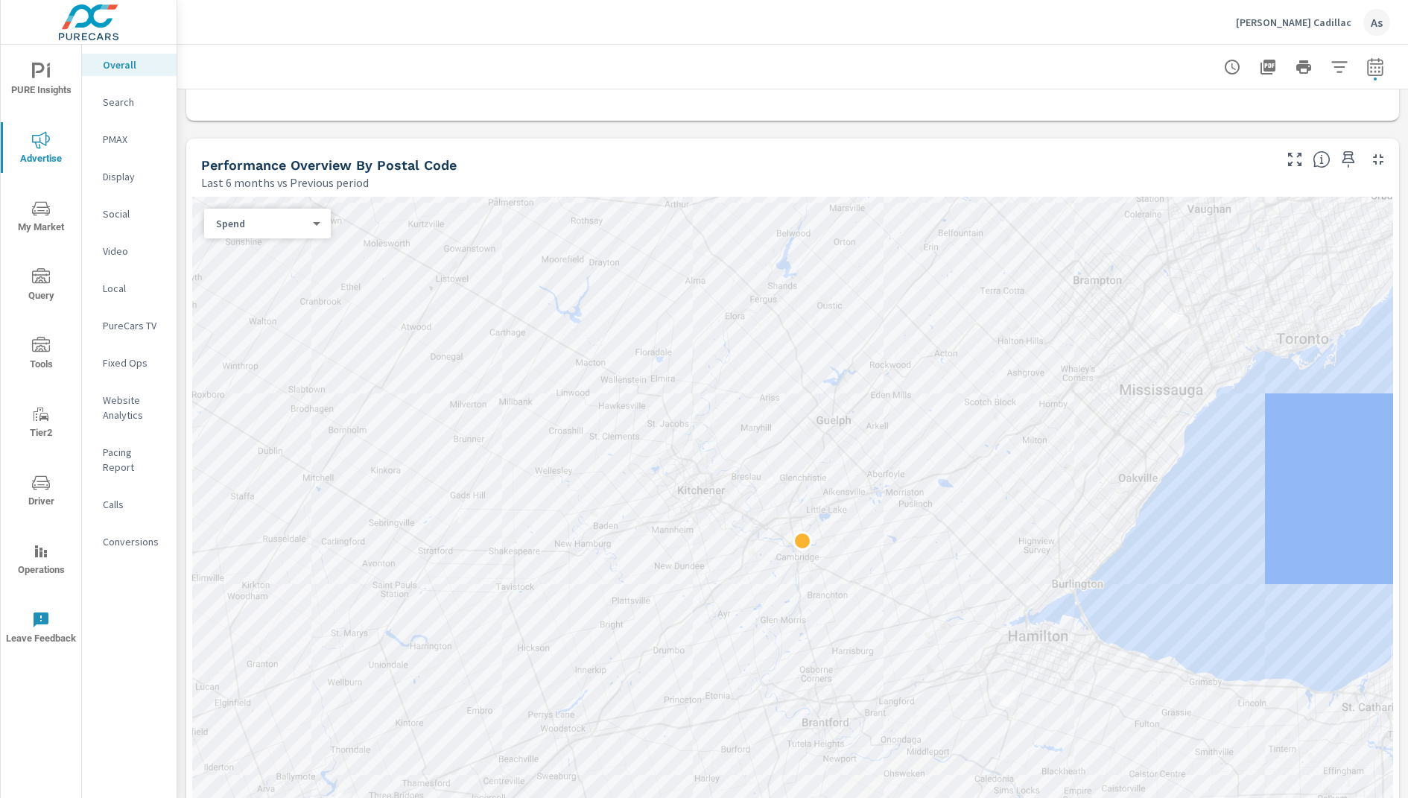
scroll to position [610, 0]
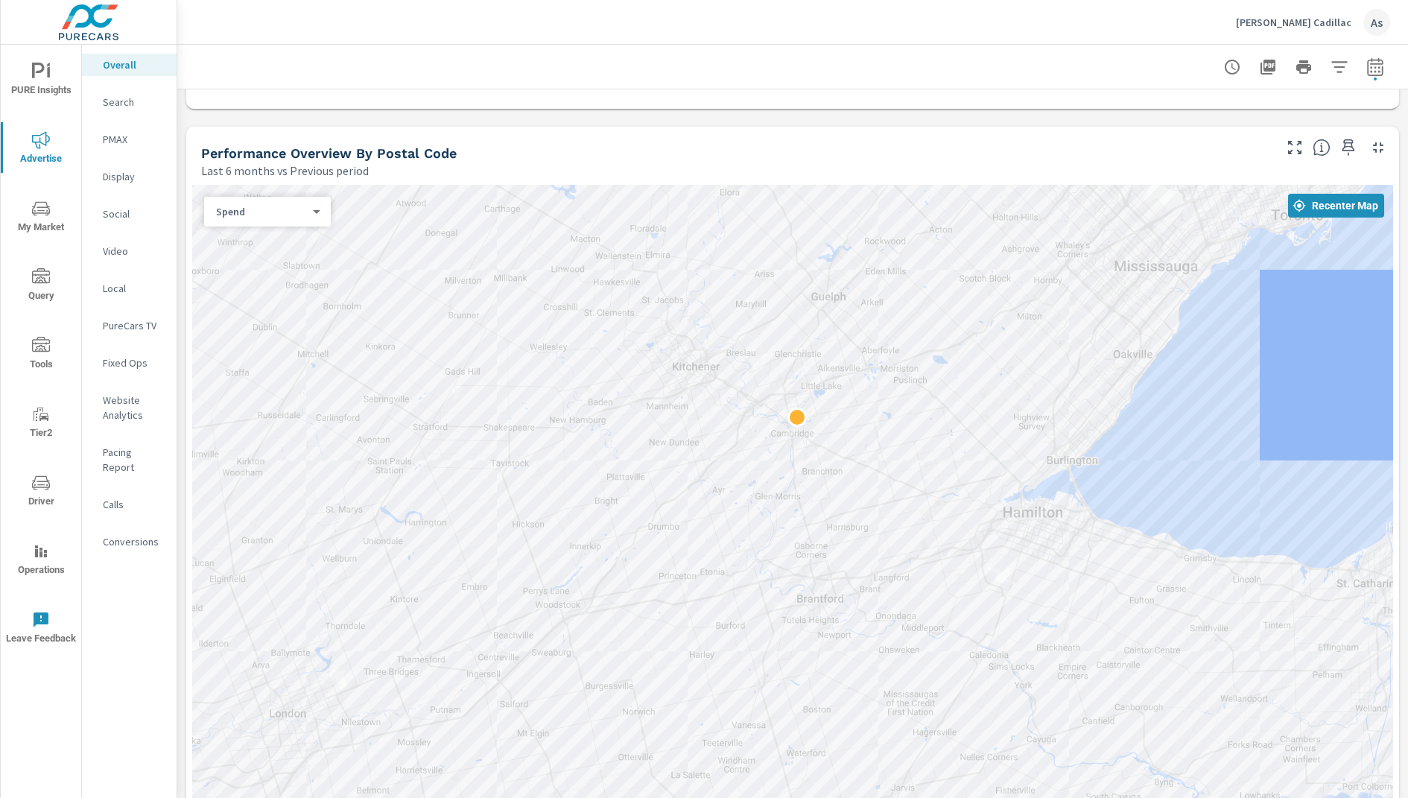
drag, startPoint x: 584, startPoint y: 436, endPoint x: 579, endPoint y: 323, distance: 112.7
click at [579, 322] on div at bounding box center [792, 519] width 1201 height 669
click at [470, 22] on div "[PERSON_NAME] Cadillac As" at bounding box center [792, 22] width 1195 height 44
